Goal: Task Accomplishment & Management: Complete application form

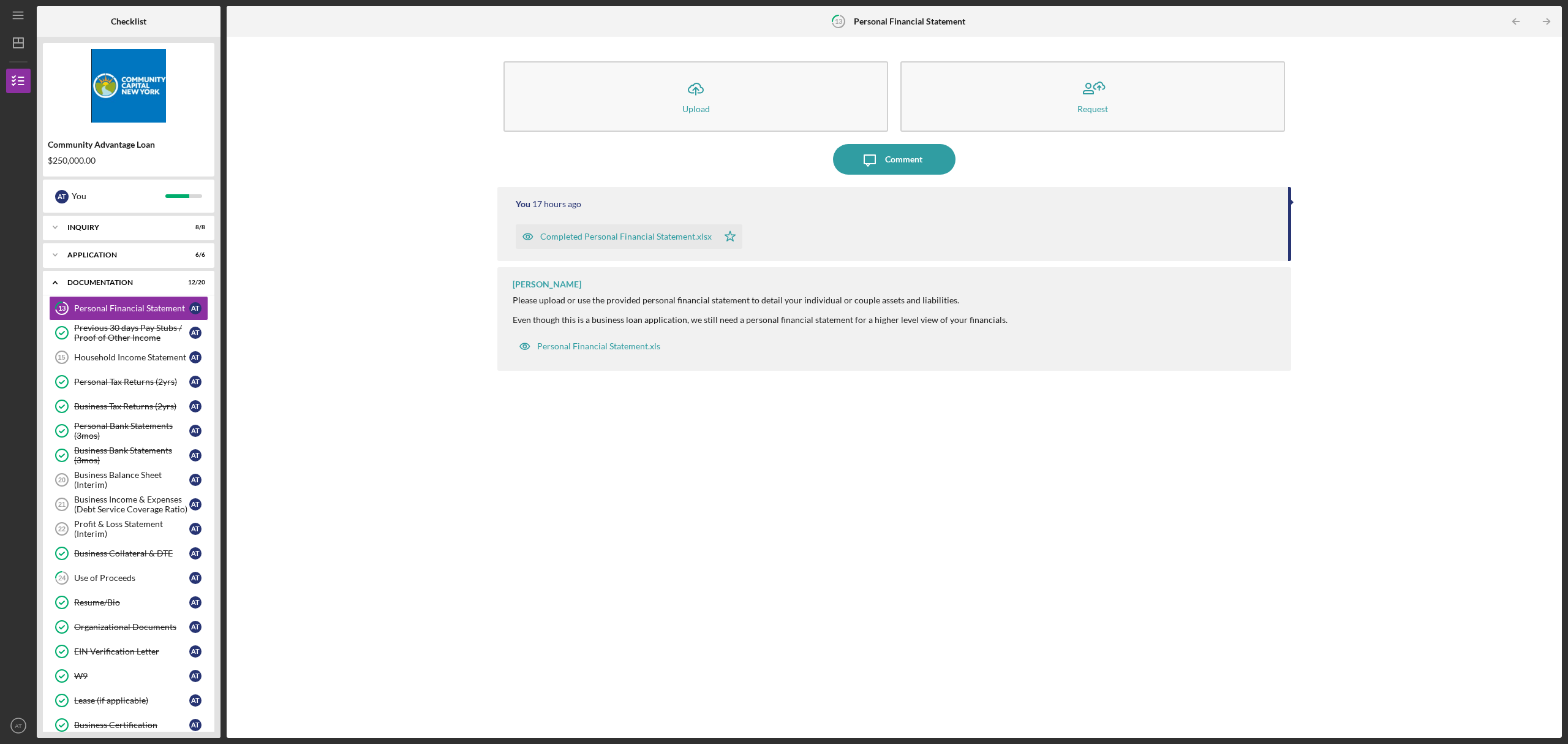
click at [733, 537] on div "You 17 hours ago Completed Personal Financial Statement.xlsx Icon/Star [PERSON_…" at bounding box center [894, 454] width 794 height 533
click at [729, 235] on icon "Icon/Star" at bounding box center [730, 237] width 25 height 25
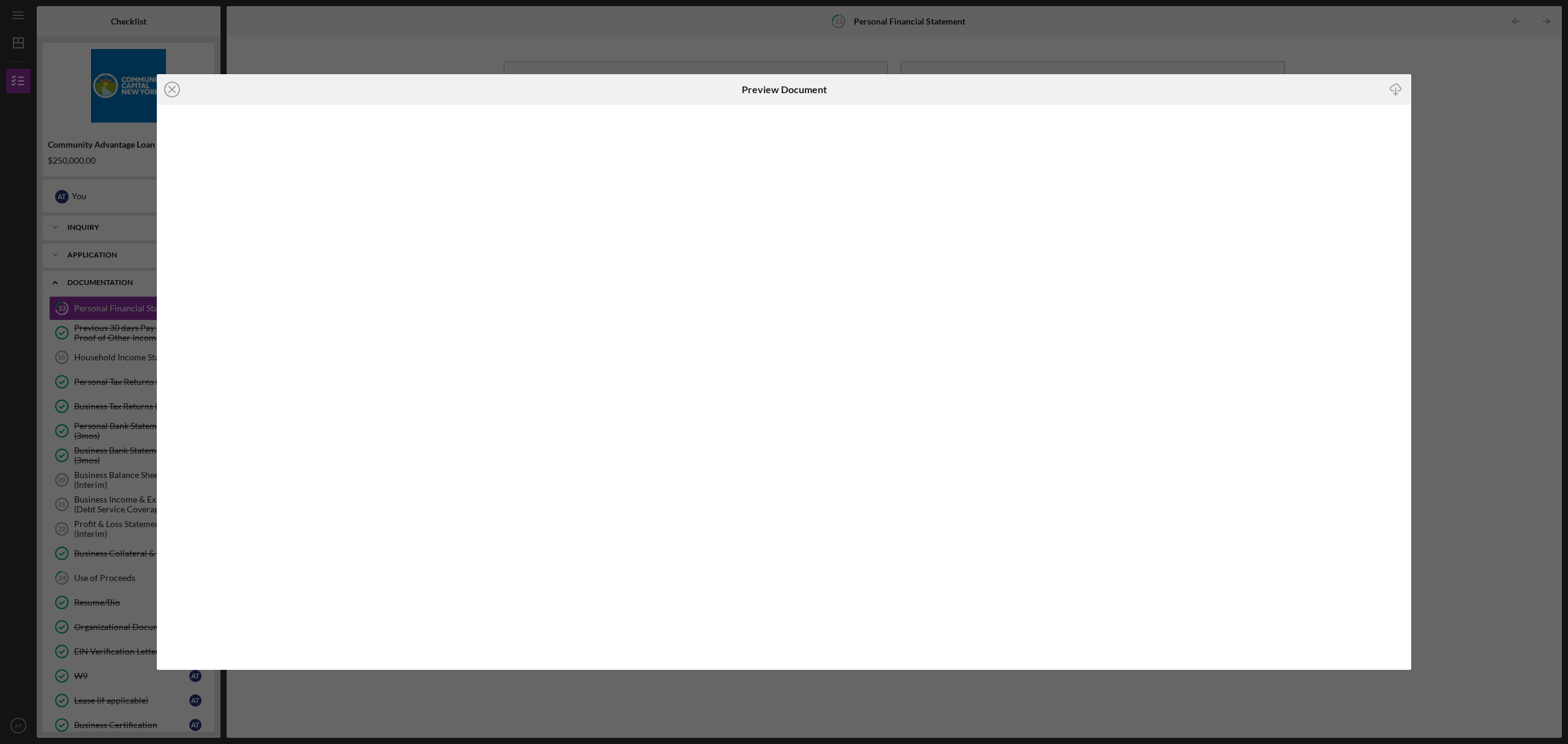
click at [1500, 288] on div "Icon/Close Preview Document Icon/Download" at bounding box center [784, 372] width 1568 height 744
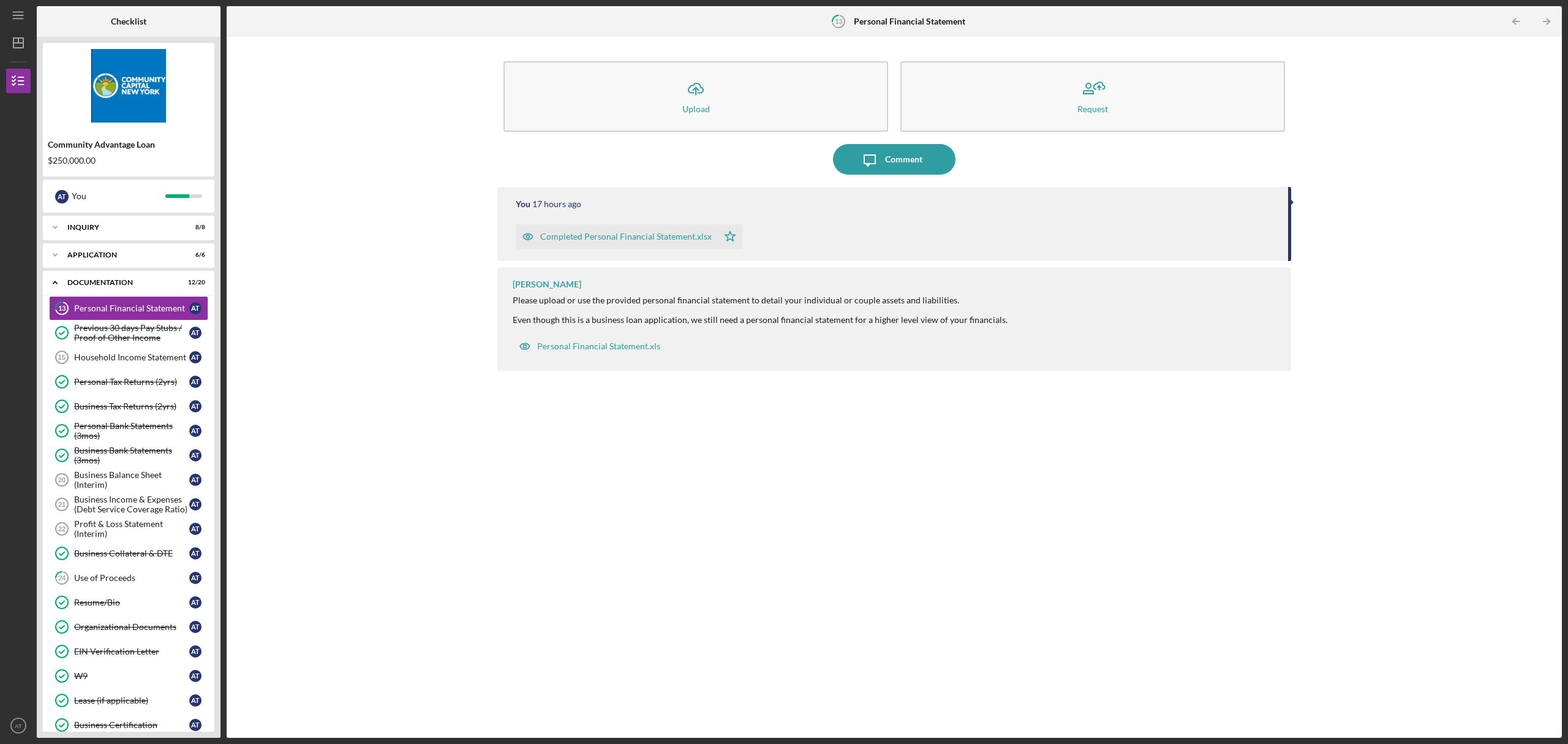
click at [500, 558] on div "You 17 hours ago Completed Personal Financial Statement.xlsx Icon/Star [PERSON_…" at bounding box center [894, 454] width 794 height 533
click at [141, 360] on div "Household Income Statement" at bounding box center [131, 357] width 115 height 10
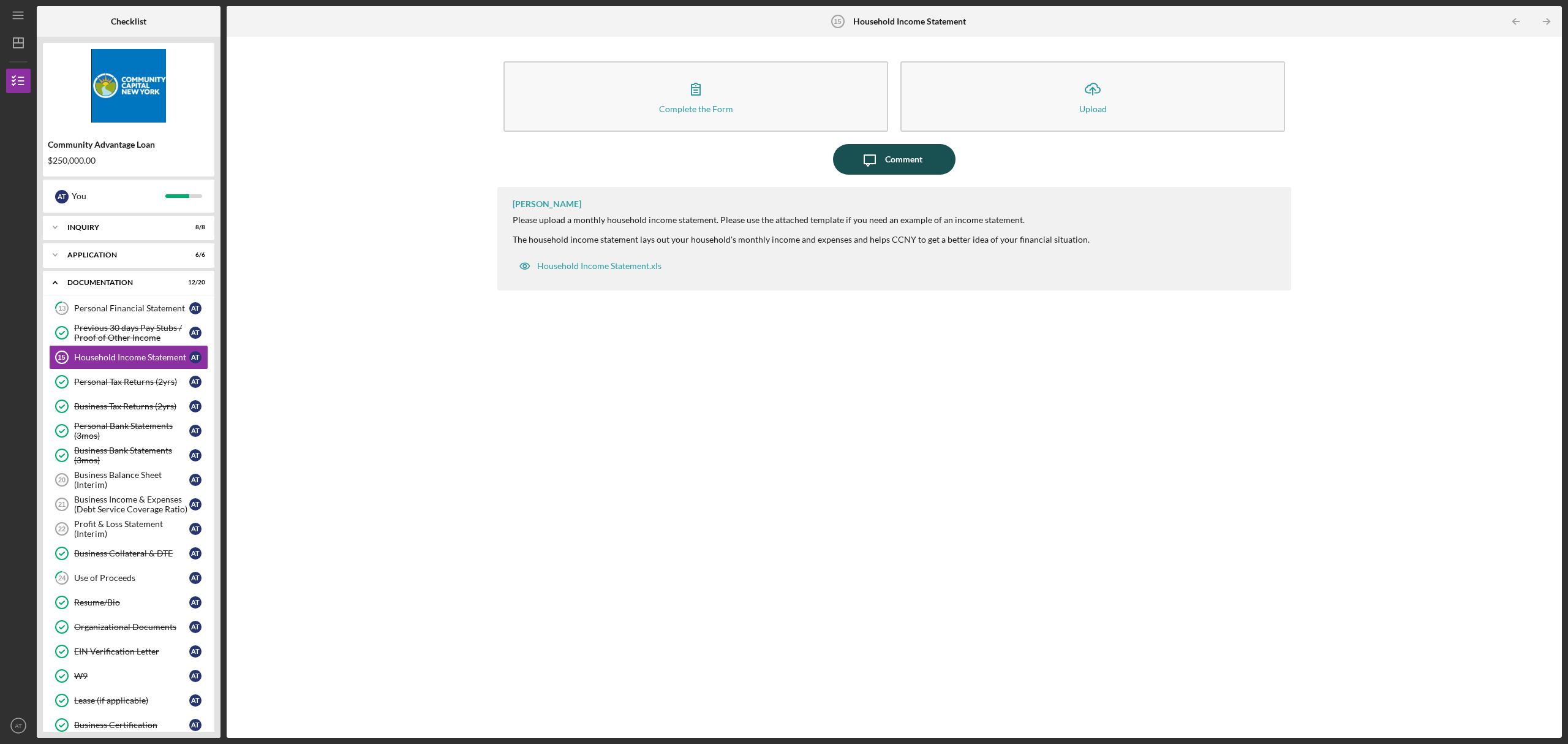
click at [916, 154] on div "Comment" at bounding box center [903, 159] width 37 height 30
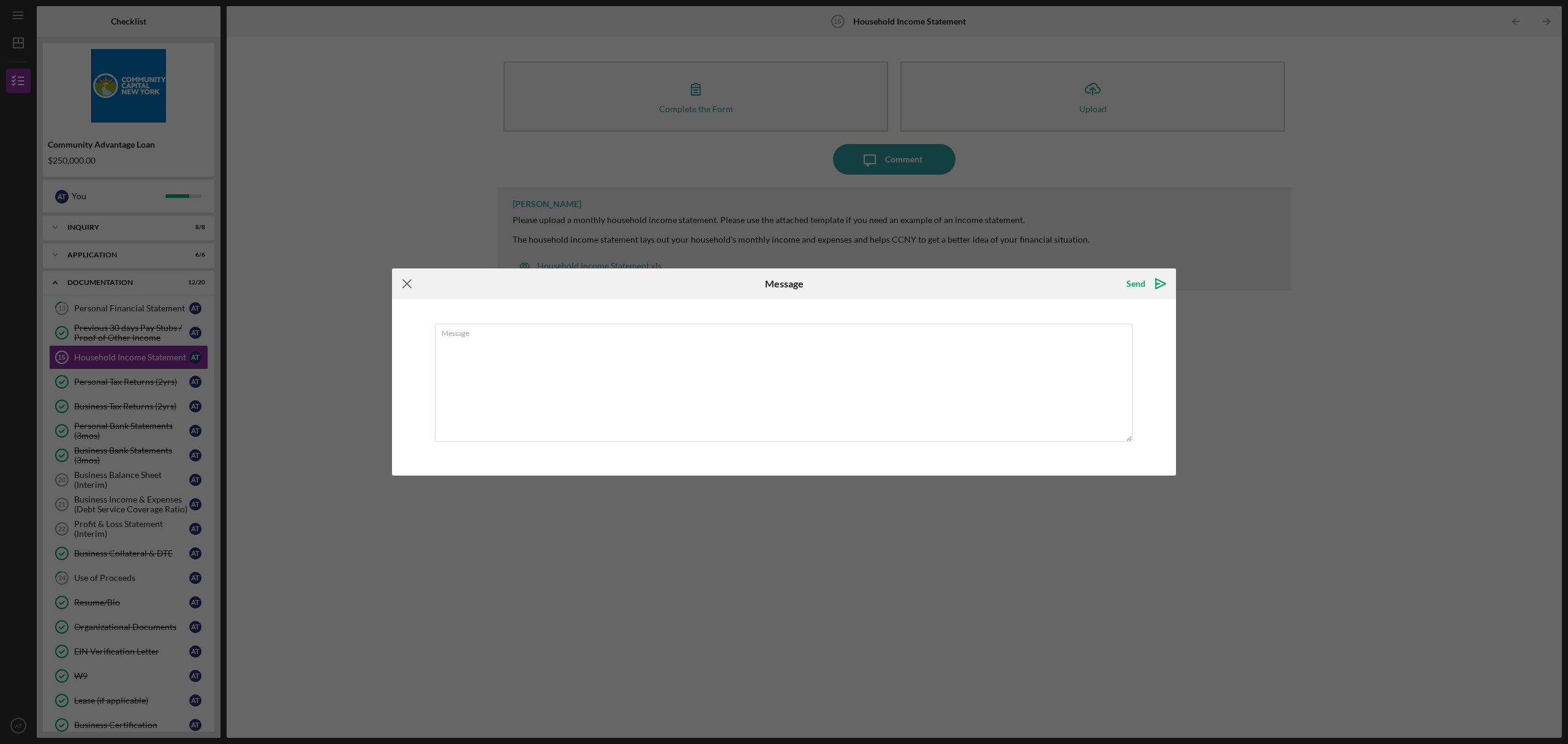
click at [406, 286] on icon "Icon/Menu Close" at bounding box center [407, 284] width 30 height 30
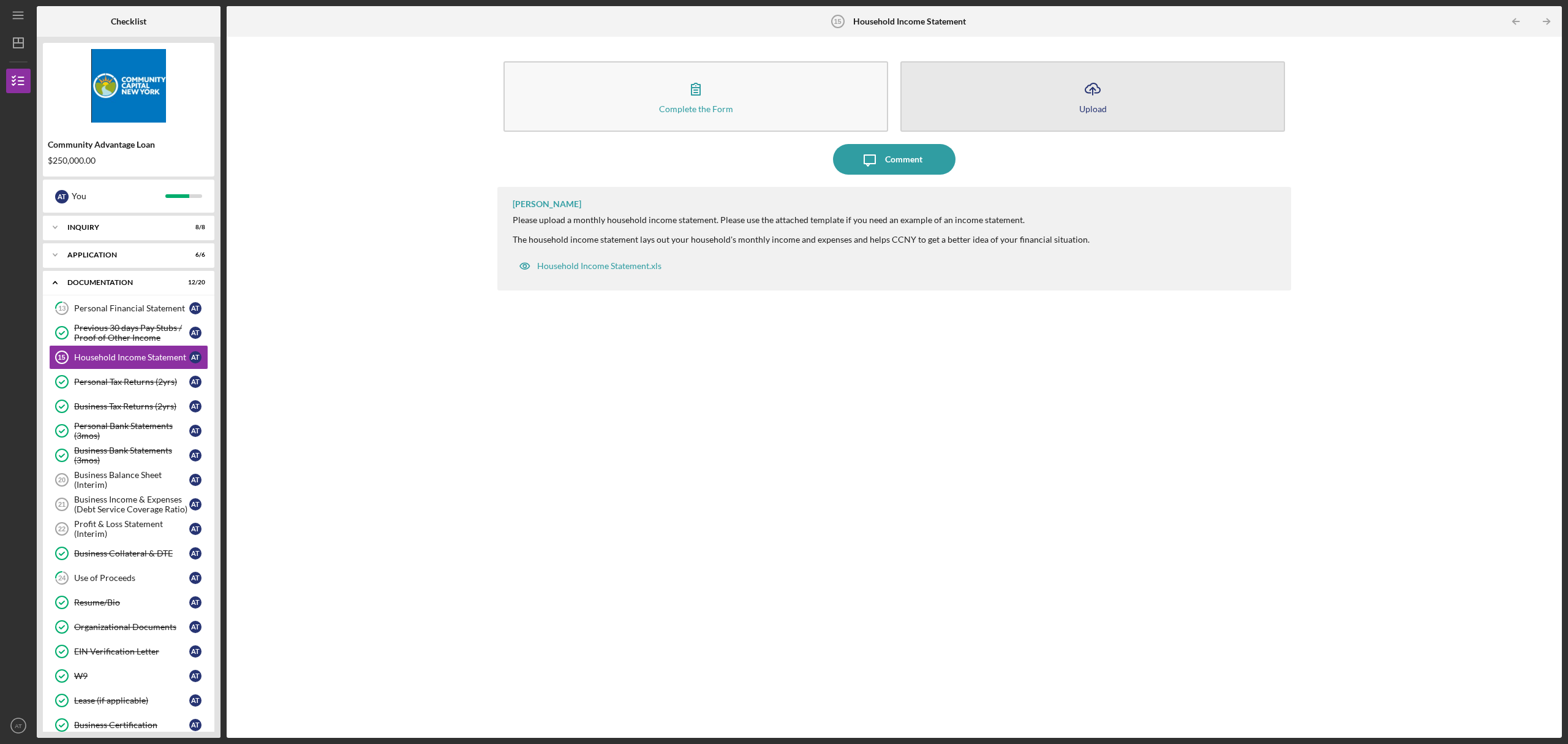
click at [1084, 102] on icon "Icon/Upload" at bounding box center [1093, 88] width 30 height 30
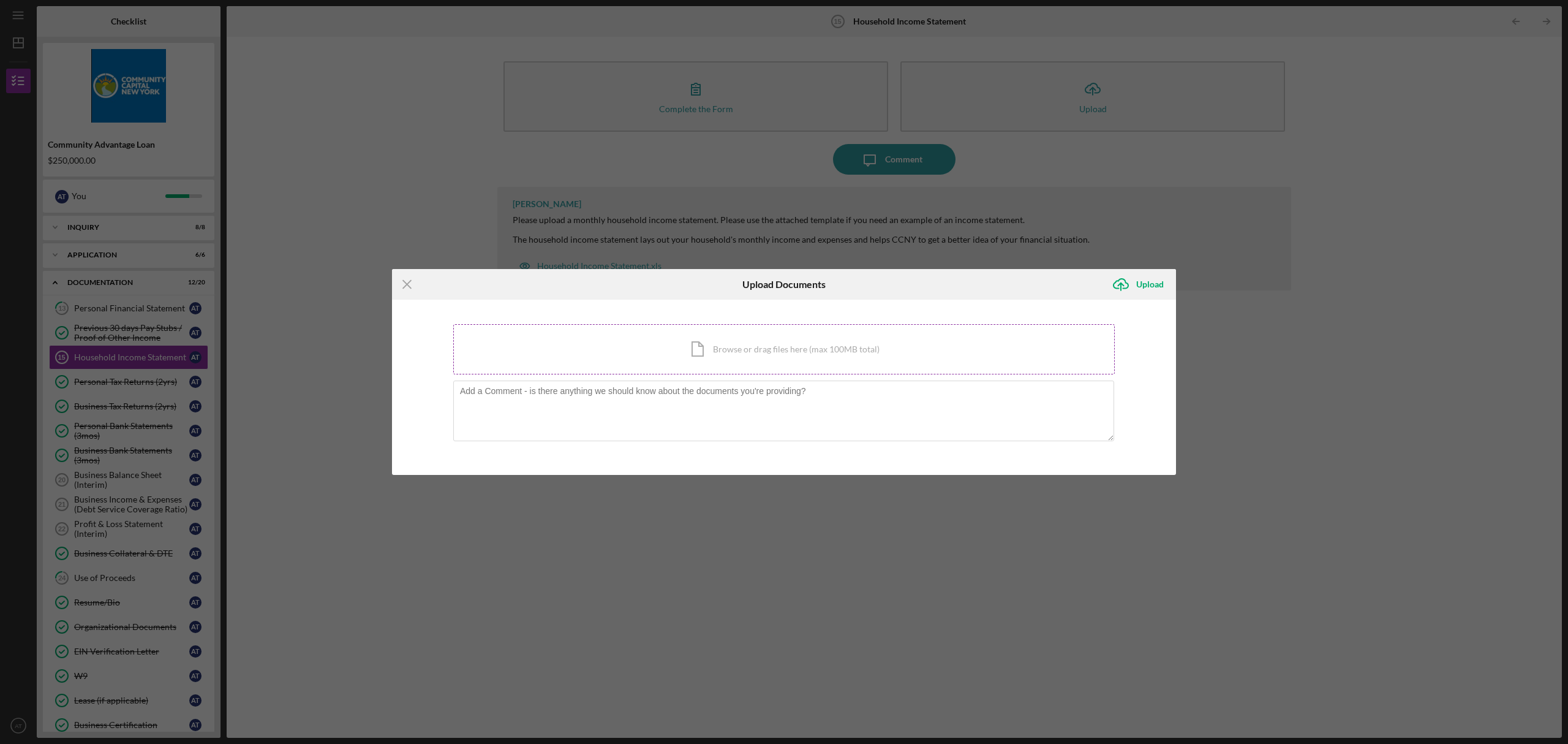
click at [841, 328] on div "Icon/Document Browse or drag files here (max 100MB total) Tap to choose files o…" at bounding box center [784, 349] width 662 height 50
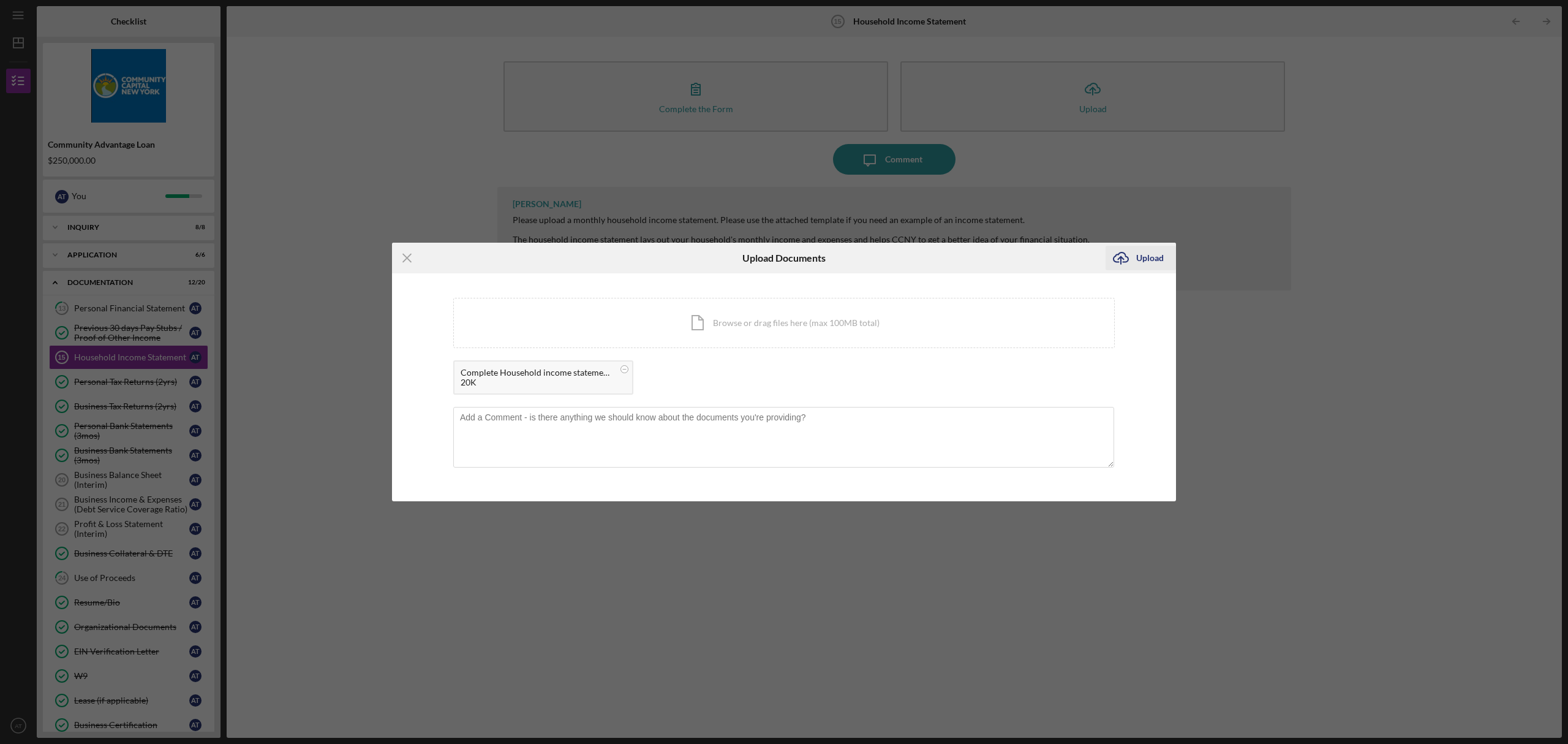
click at [1137, 259] on div "Upload" at bounding box center [1150, 258] width 28 height 25
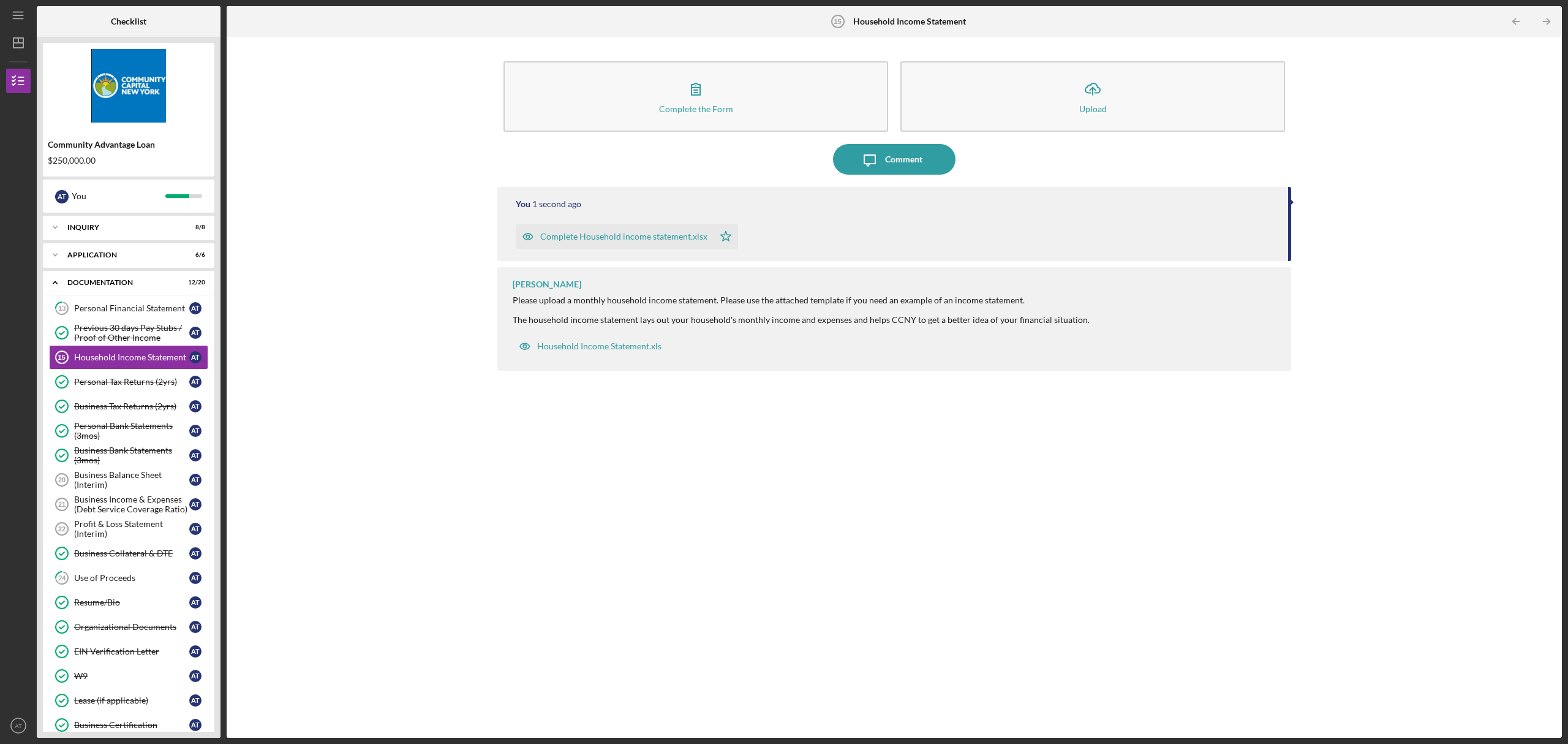
drag, startPoint x: 1137, startPoint y: 259, endPoint x: 1335, endPoint y: 260, distance: 198.0
click at [1335, 260] on div "Complete the Form Form Icon/Upload Upload Icon/Message Comment You 1 second ago…" at bounding box center [895, 387] width 1324 height 689
